Goal: Information Seeking & Learning: Learn about a topic

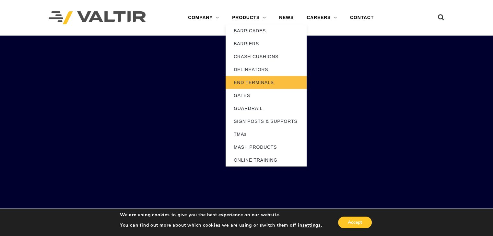
click at [248, 81] on link "END TERMINALS" at bounding box center [265, 82] width 81 height 13
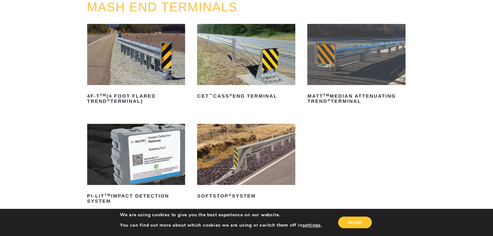
scroll to position [68, 0]
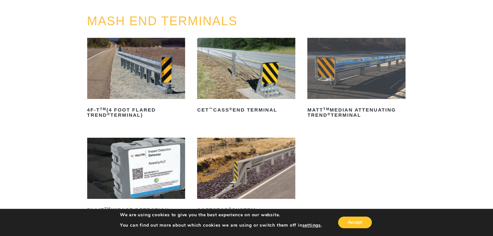
click at [258, 75] on img at bounding box center [246, 68] width 98 height 61
